Goal: Task Accomplishment & Management: Use online tool/utility

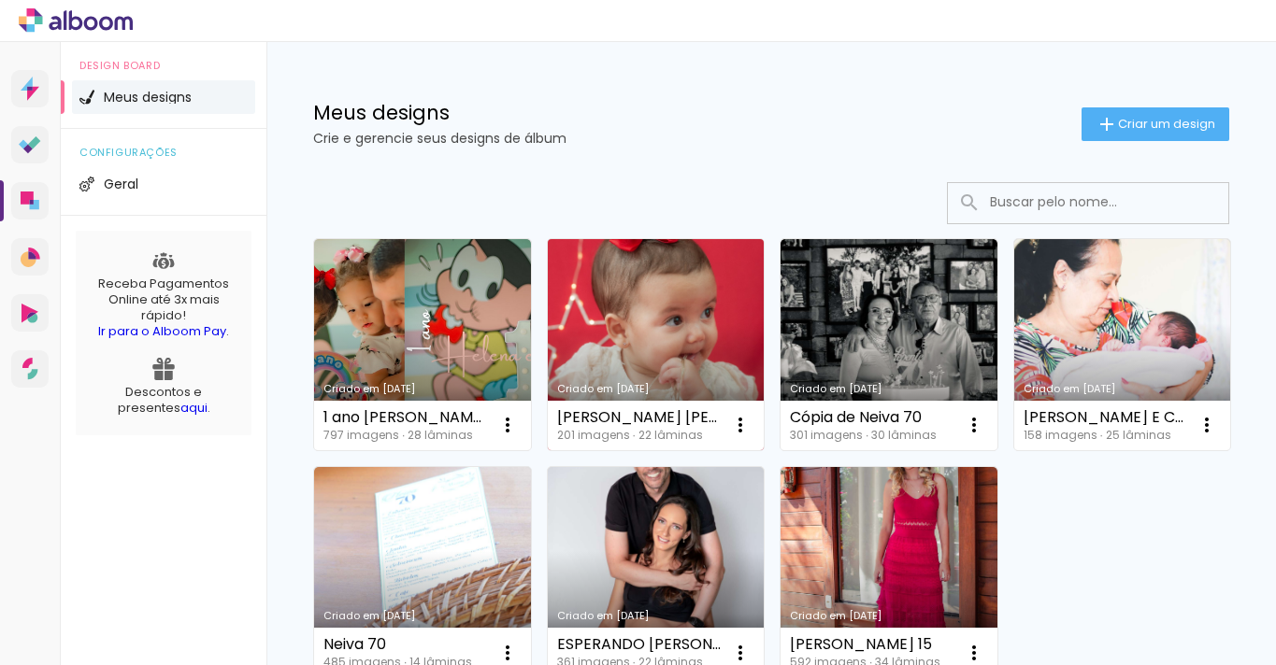
click at [607, 369] on link "Criado em [DATE]" at bounding box center [656, 344] width 217 height 211
